Goal: Task Accomplishment & Management: Use online tool/utility

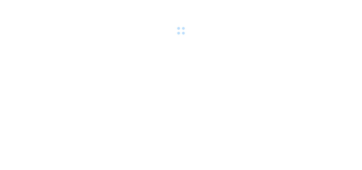
drag, startPoint x: 250, startPoint y: 4, endPoint x: 92, endPoint y: -23, distance: 161.0
click at [92, 0] on html at bounding box center [181, 85] width 362 height 170
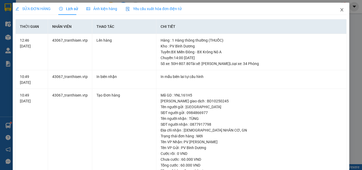
click at [235, 7] on span "Close" at bounding box center [342, 10] width 15 height 15
